Goal: Information Seeking & Learning: Learn about a topic

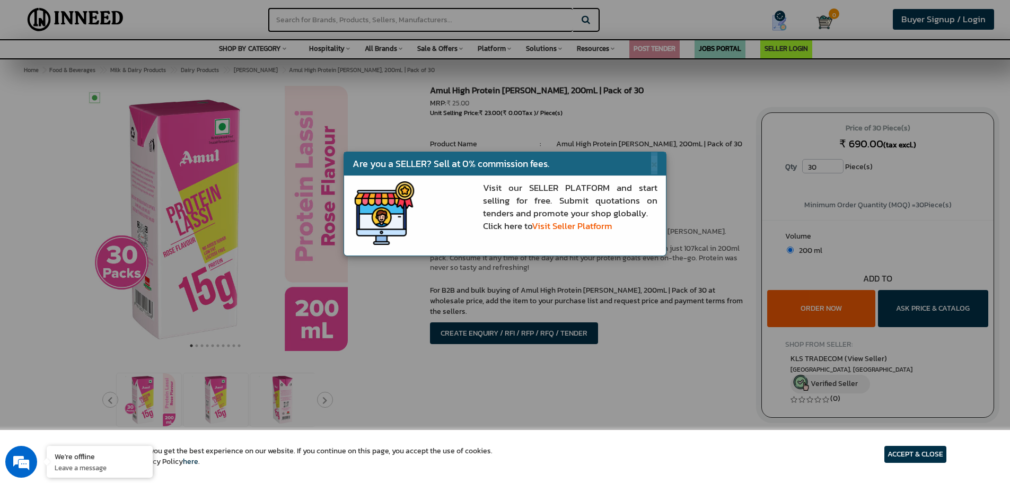
click at [651, 166] on span "×" at bounding box center [654, 163] width 6 height 15
click at [655, 162] on li "Amul (View Brand Store)" at bounding box center [650, 158] width 189 height 11
click at [654, 165] on ul "1 Piece(s) : Product Name : Amul High Protein [PERSON_NAME], 200mL | Pack of 30…" at bounding box center [587, 180] width 315 height 83
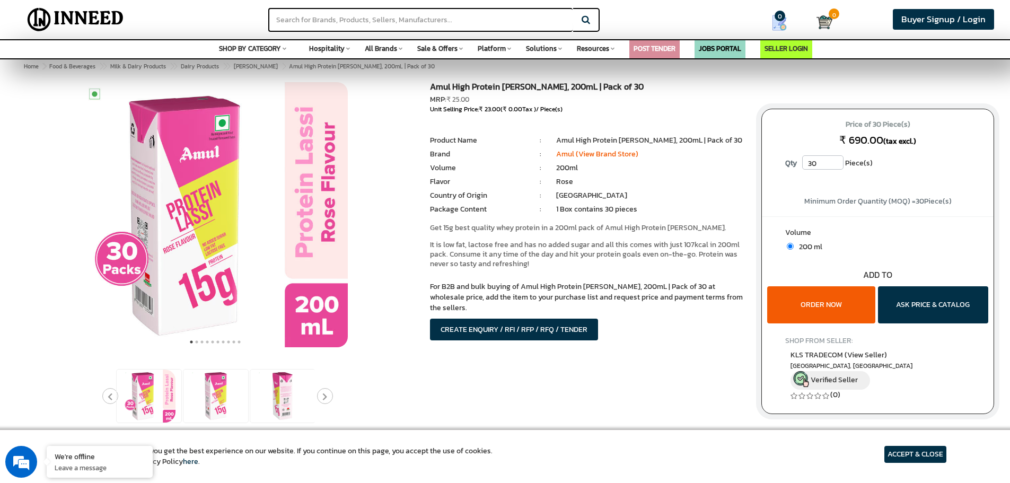
scroll to position [371, 0]
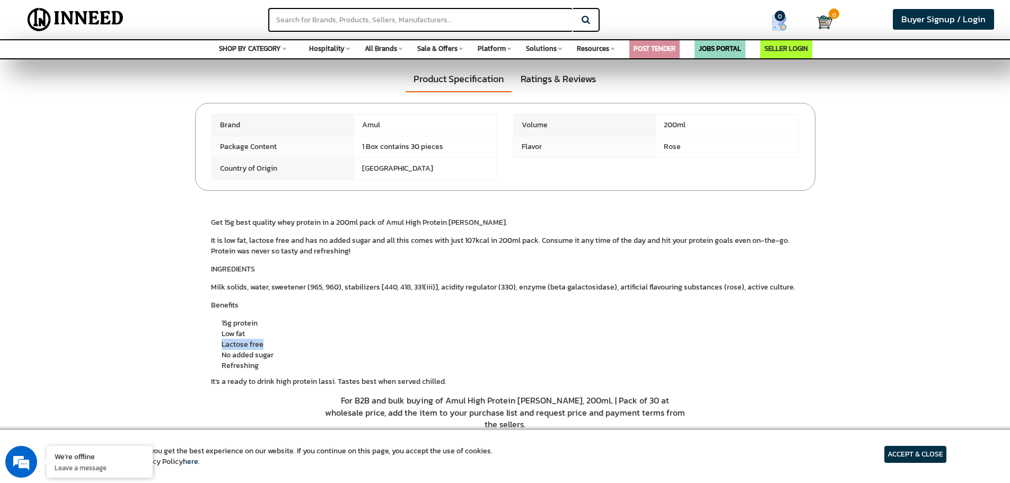
drag, startPoint x: 219, startPoint y: 343, endPoint x: 281, endPoint y: 346, distance: 62.1
click at [281, 346] on div "INGREDIENTS Milk solids, water, sweetener (965, 960), stabilizers [440, 418, 33…" at bounding box center [505, 325] width 588 height 123
click at [250, 348] on li "Lactose free" at bounding box center [511, 344] width 578 height 11
drag, startPoint x: 221, startPoint y: 356, endPoint x: 299, endPoint y: 359, distance: 79.0
click at [312, 358] on div "INGREDIENTS Milk solids, water, sweetener (965, 960), stabilizers [440, 418, 33…" at bounding box center [505, 325] width 588 height 123
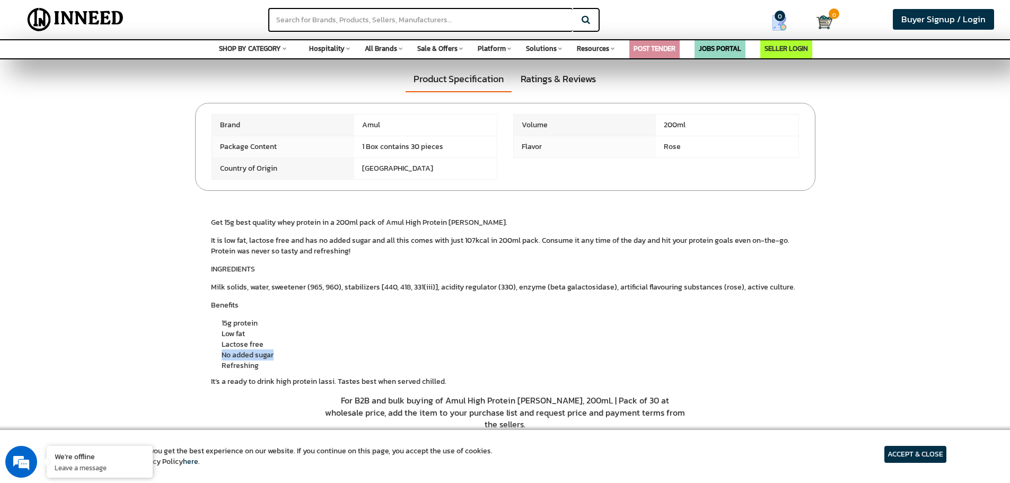
click at [231, 357] on li "No added sugar" at bounding box center [511, 355] width 578 height 11
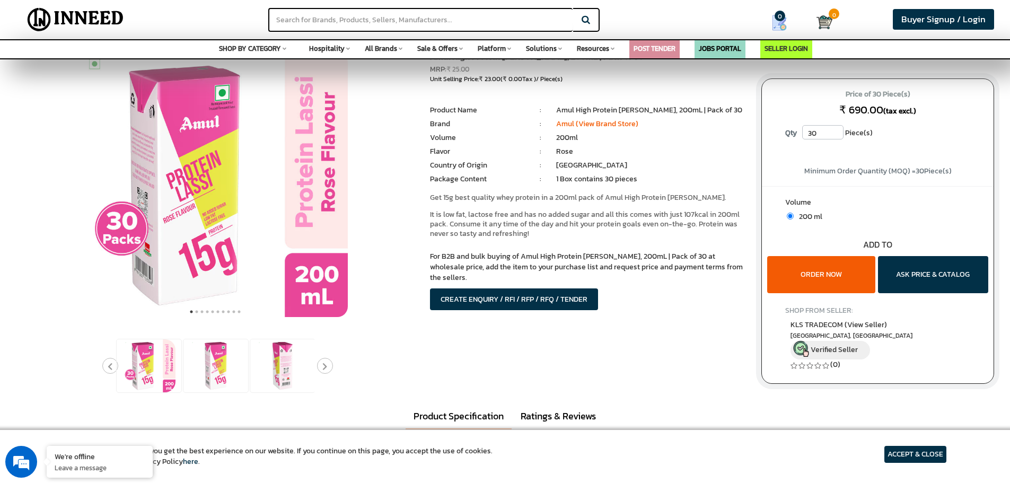
scroll to position [53, 0]
